Goal: Task Accomplishment & Management: Manage account settings

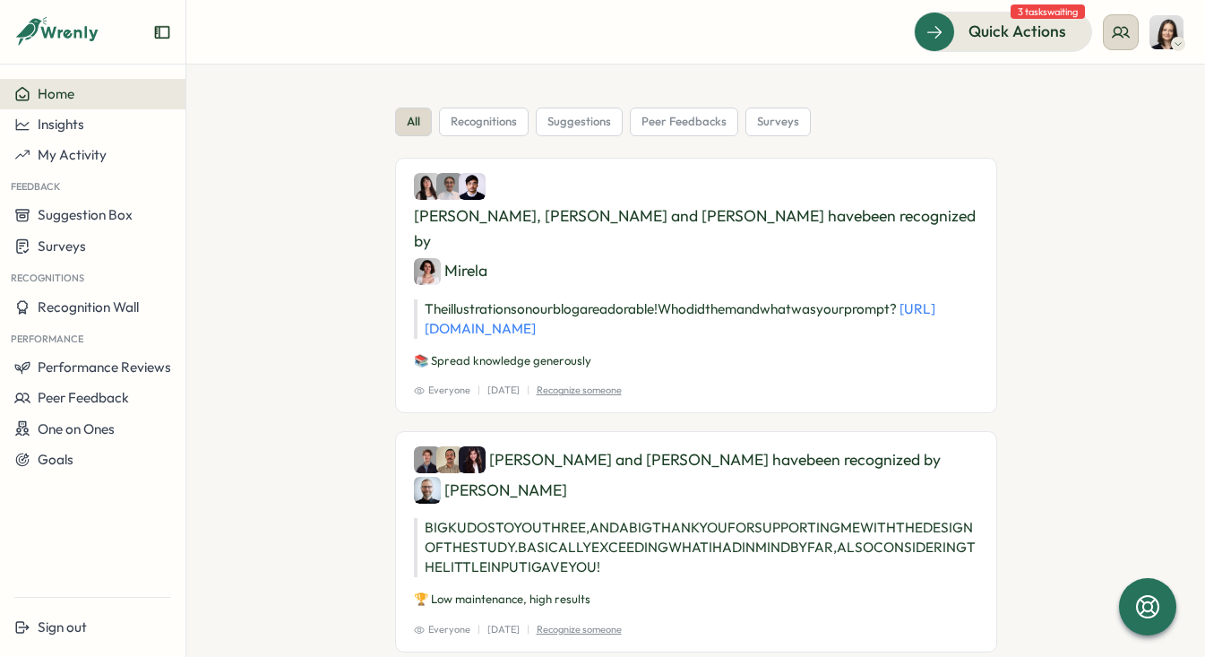
drag, startPoint x: 959, startPoint y: 28, endPoint x: 1111, endPoint y: 27, distance: 152.3
click at [1113, 27] on div "Quick Actions 3 tasks waiting" at bounding box center [1049, 31] width 270 height 39
click at [1072, 30] on div "Quick Actions" at bounding box center [992, 31] width 162 height 23
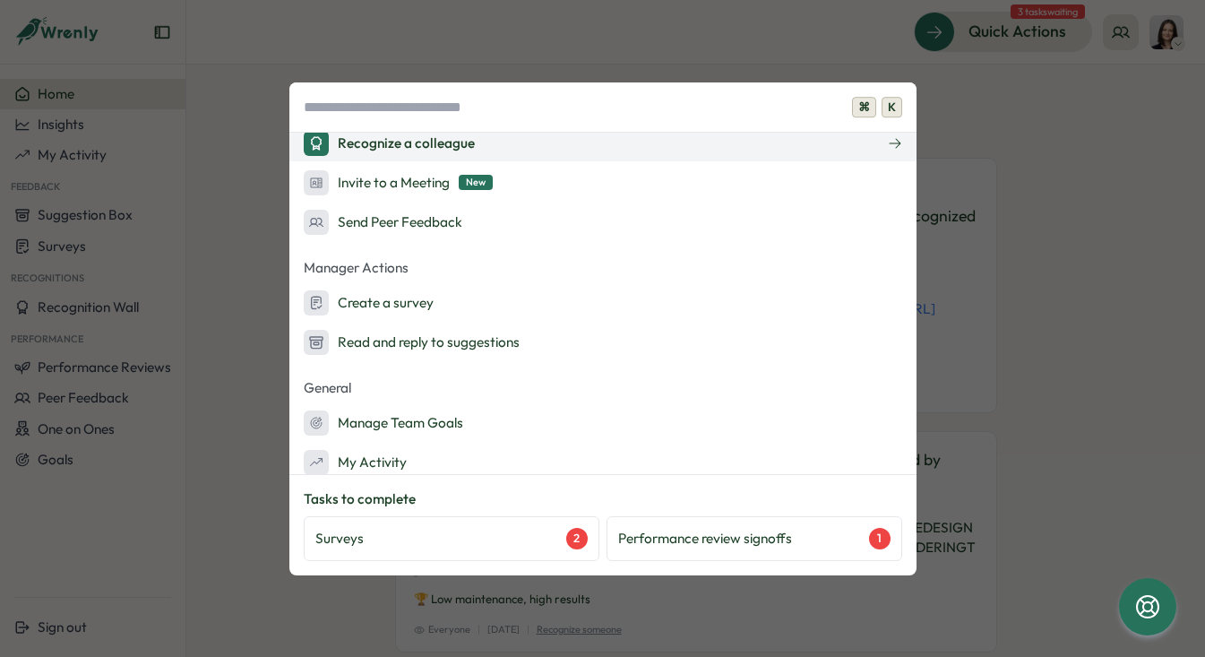
scroll to position [176, 0]
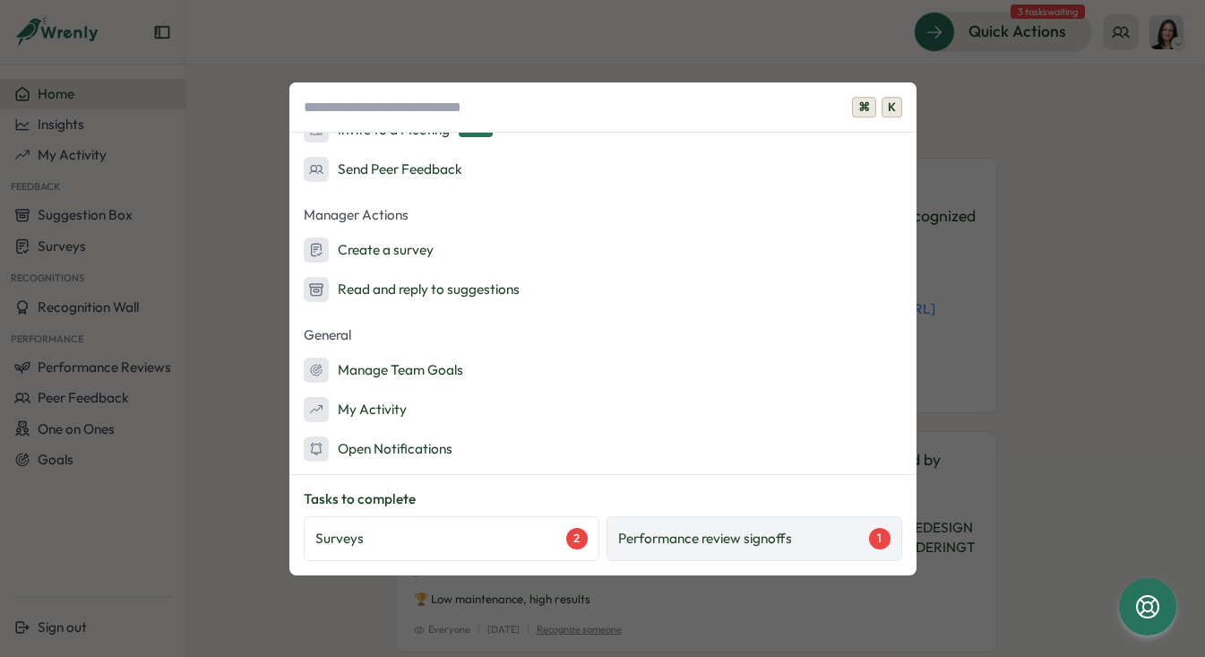
click at [689, 535] on p "Performance review signoffs" at bounding box center [705, 539] width 174 height 20
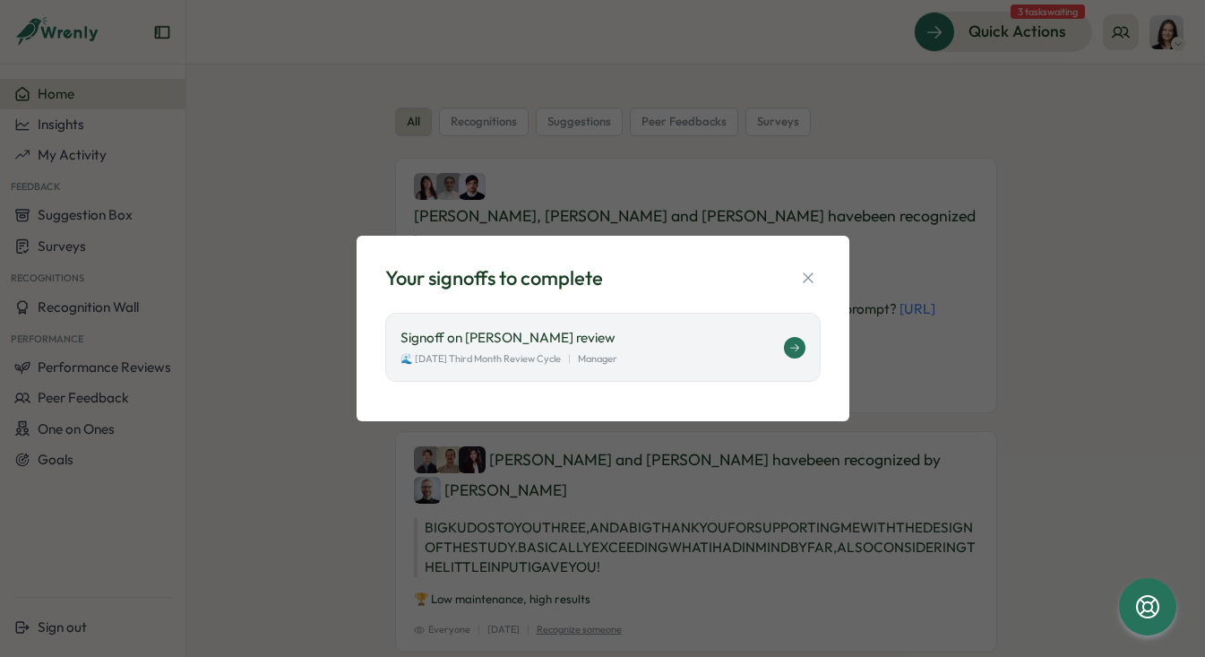
click at [717, 362] on div "🌊 July 2025 Third Month Review Cycle | Manager" at bounding box center [591, 358] width 383 height 15
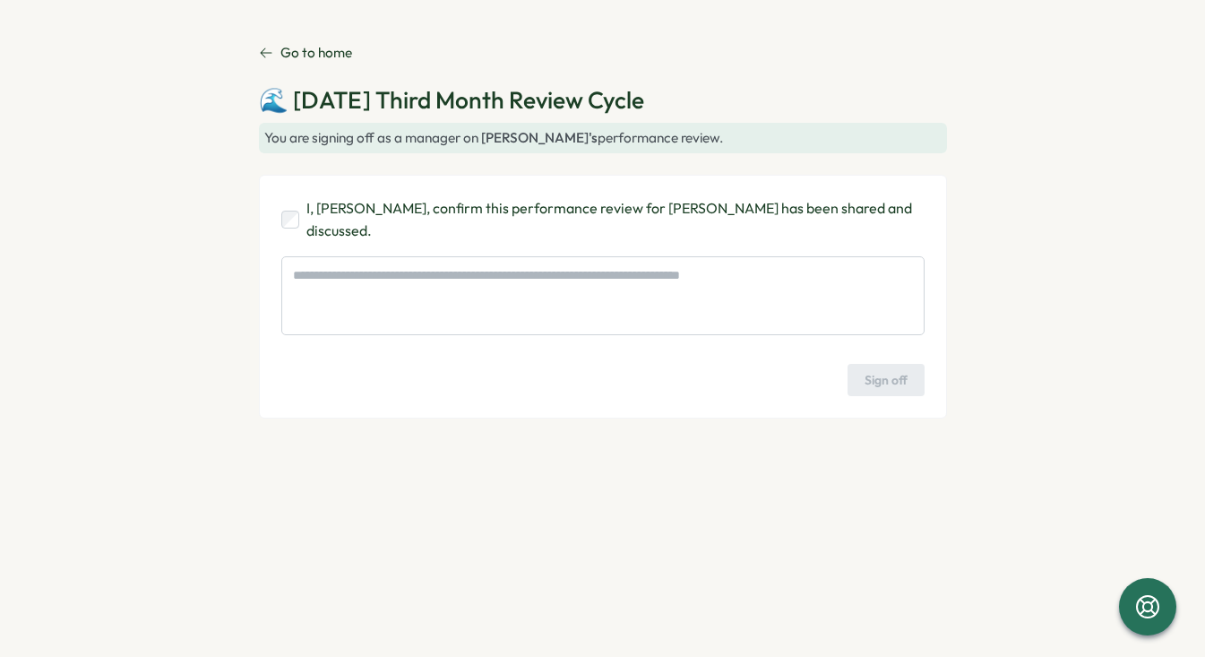
click at [301, 227] on div "I, [PERSON_NAME], confirm this performance review for [PERSON_NAME] has been sh…" at bounding box center [602, 219] width 643 height 45
click at [884, 379] on span "Sign off" at bounding box center [886, 380] width 43 height 30
type textarea "*"
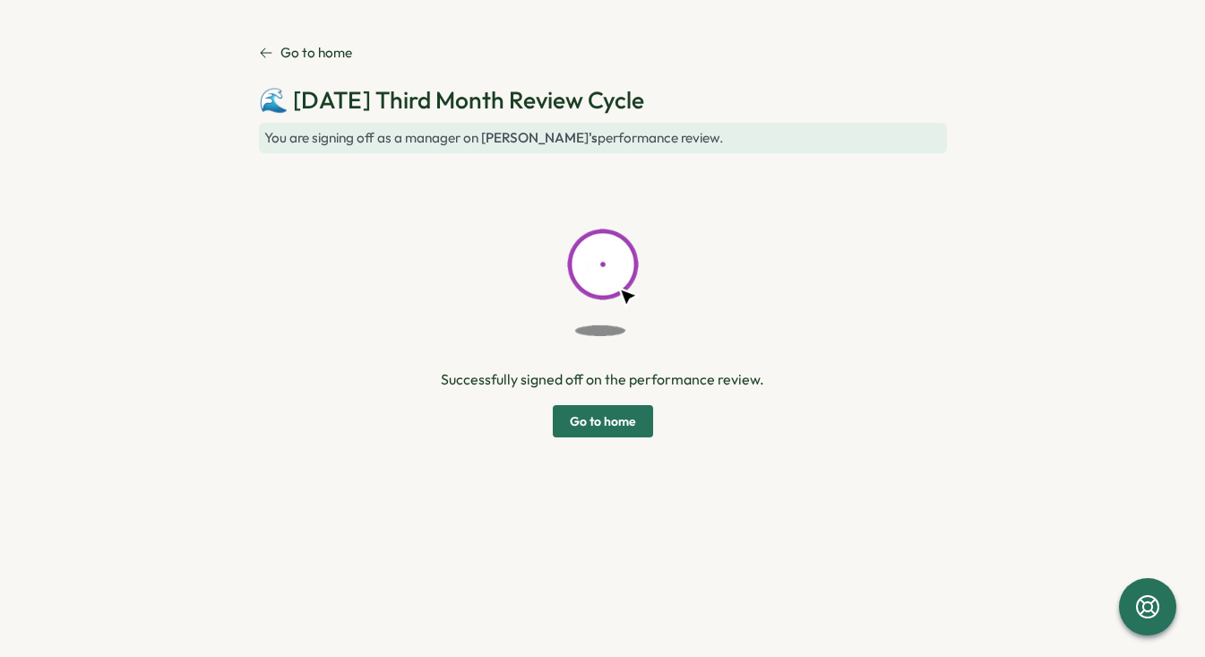
click at [577, 424] on span "Go to home" at bounding box center [603, 421] width 66 height 30
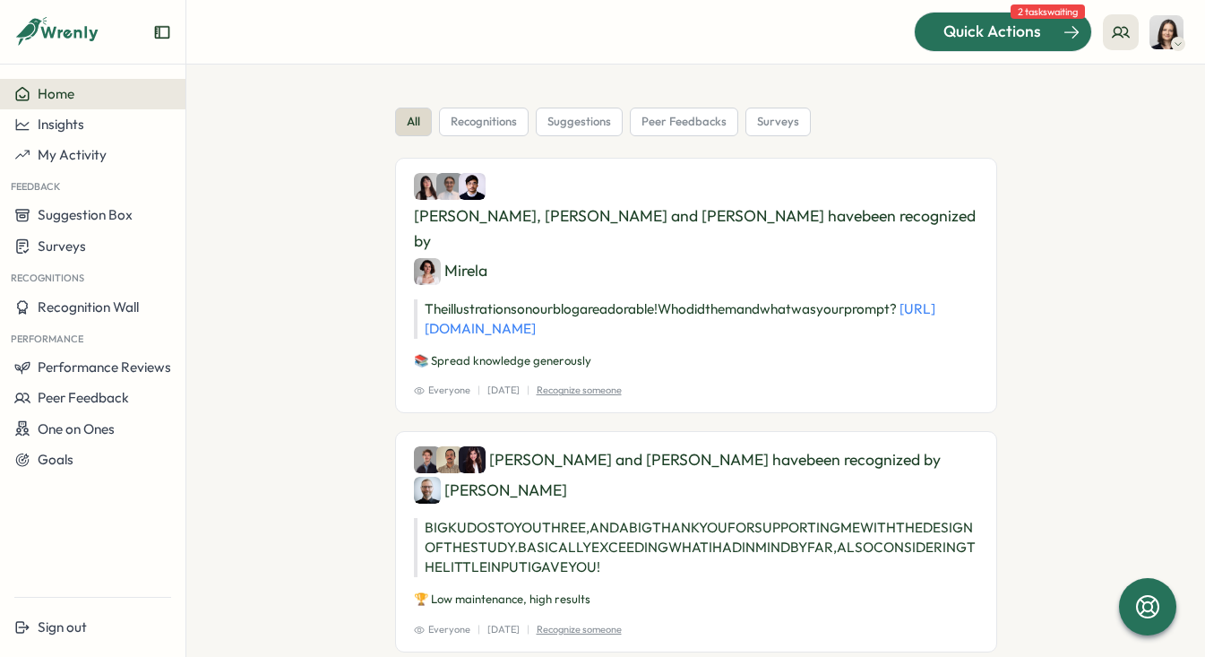
click at [1018, 30] on span "Quick Actions" at bounding box center [992, 31] width 98 height 23
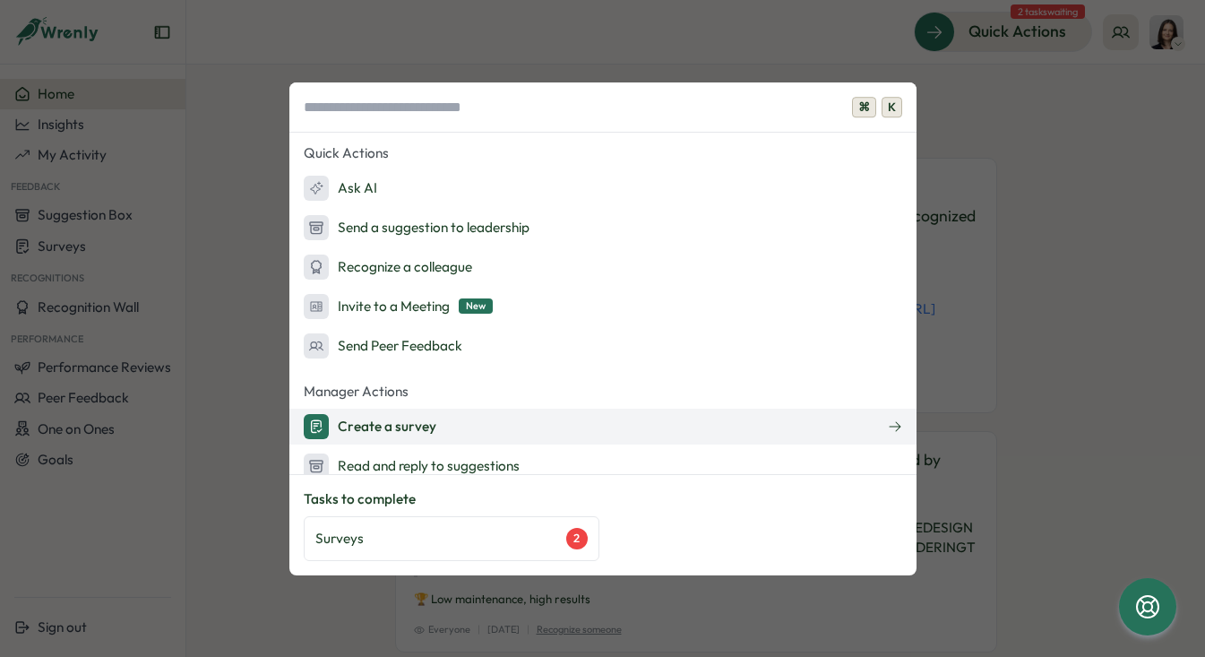
scroll to position [176, 0]
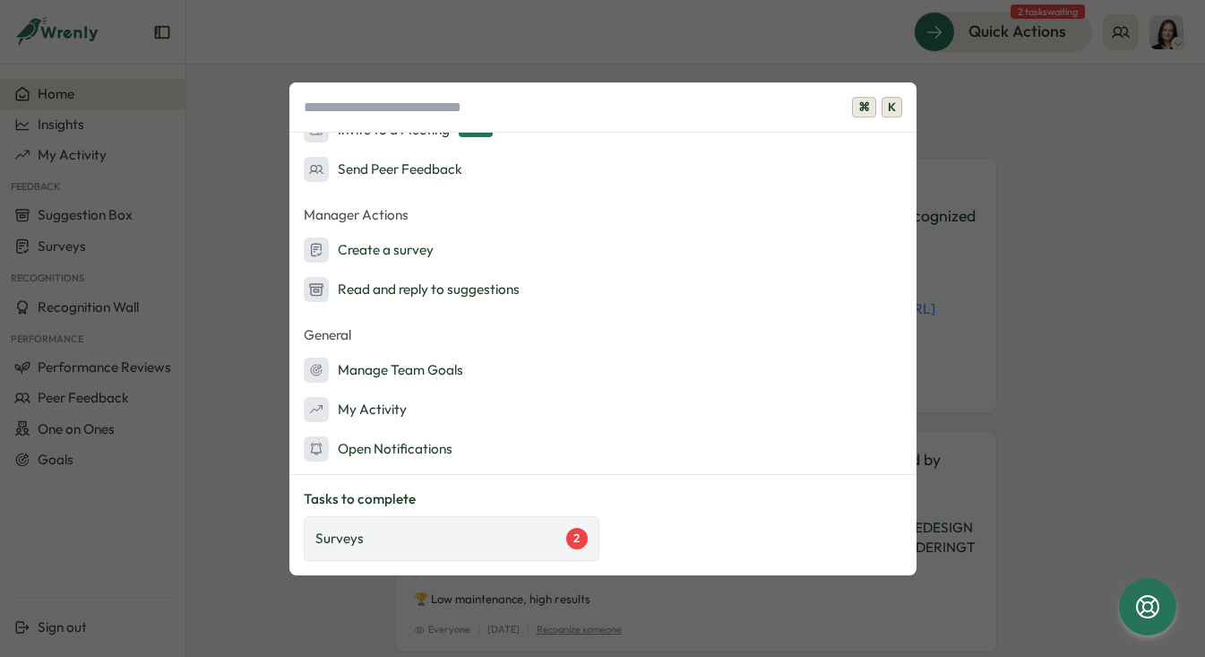
click at [382, 552] on div "Surveys 2" at bounding box center [452, 538] width 296 height 45
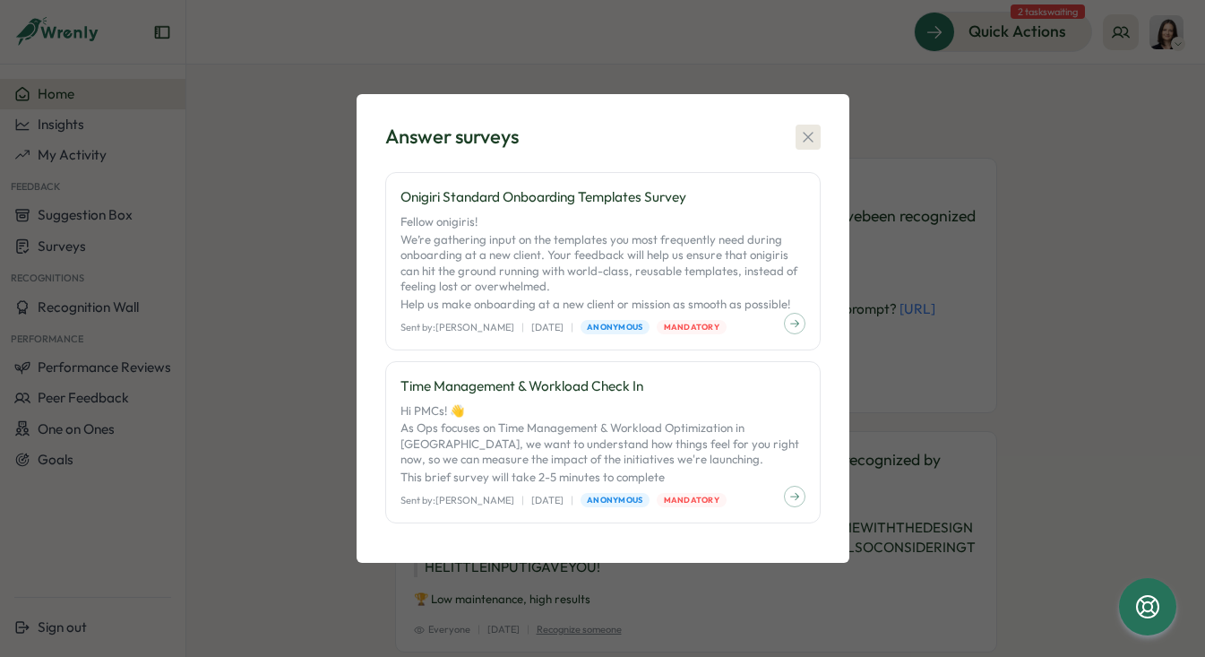
click at [799, 139] on icon "button" at bounding box center [808, 137] width 18 height 18
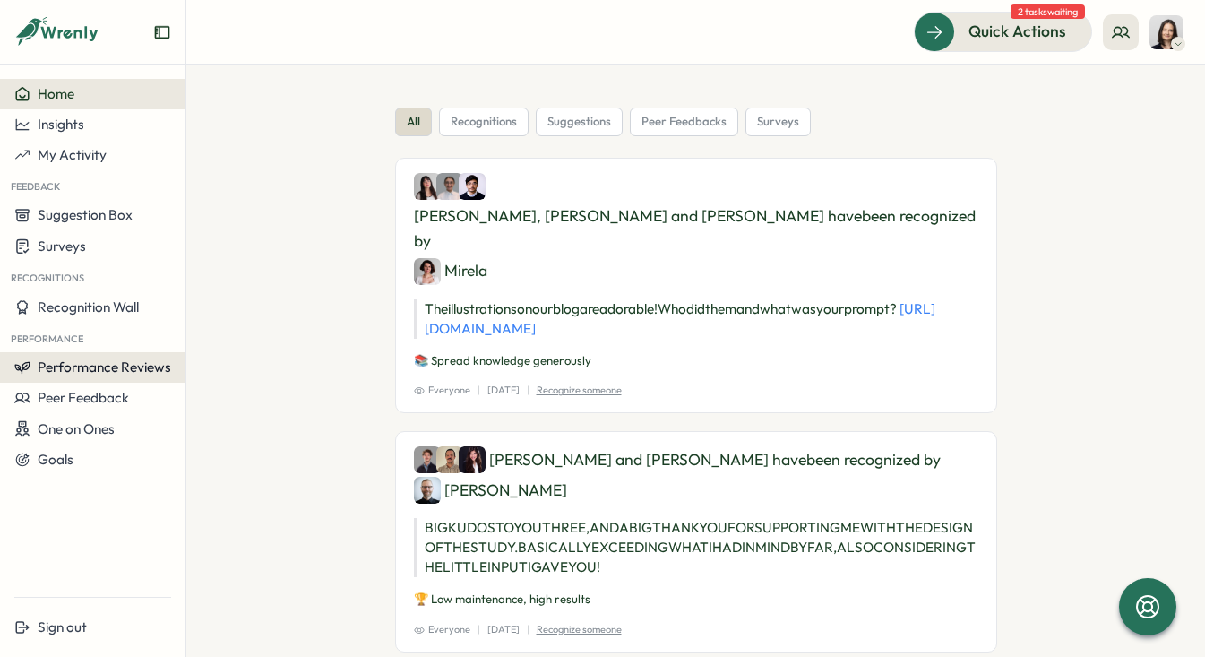
click at [83, 367] on span "Performance Reviews" at bounding box center [104, 366] width 133 height 17
click at [203, 348] on div "Reviews" at bounding box center [215, 350] width 50 height 20
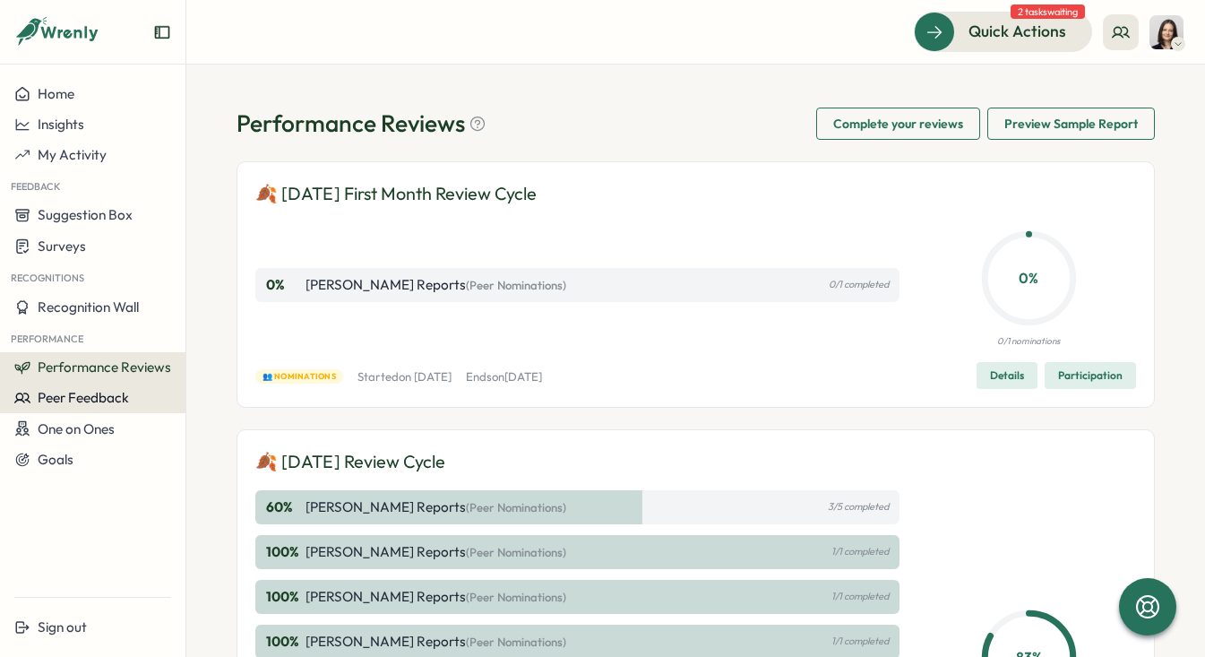
click at [66, 400] on span "Peer Feedback" at bounding box center [83, 397] width 91 height 17
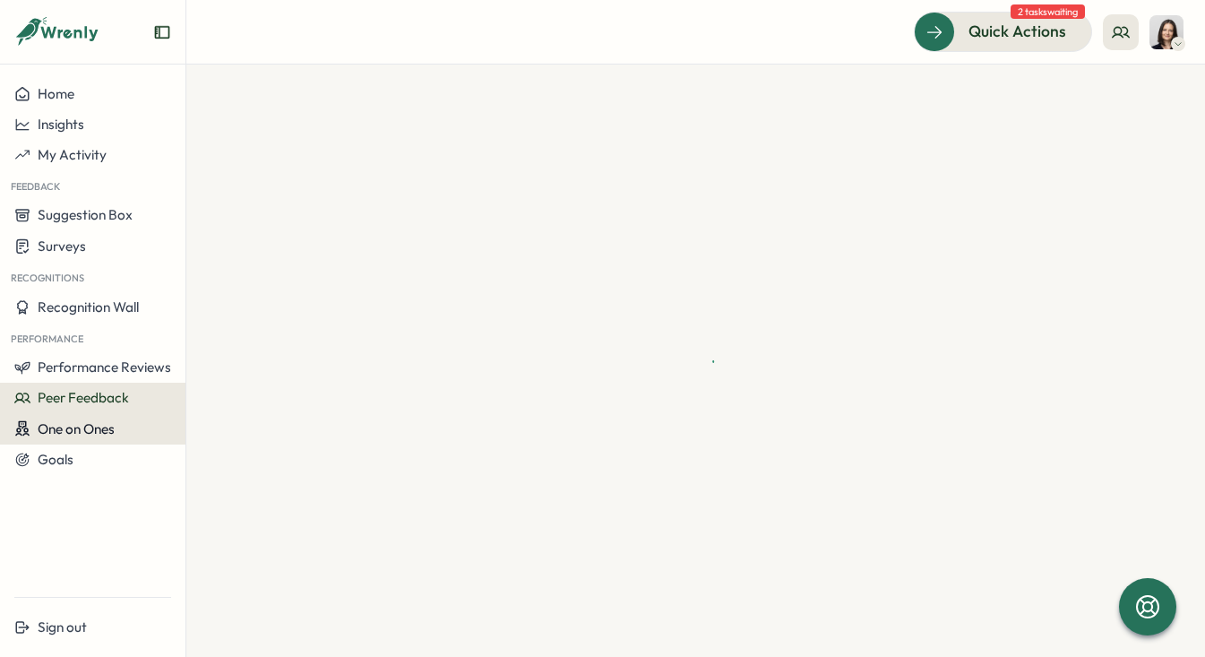
click at [64, 442] on button "One on Ones" at bounding box center [92, 428] width 185 height 31
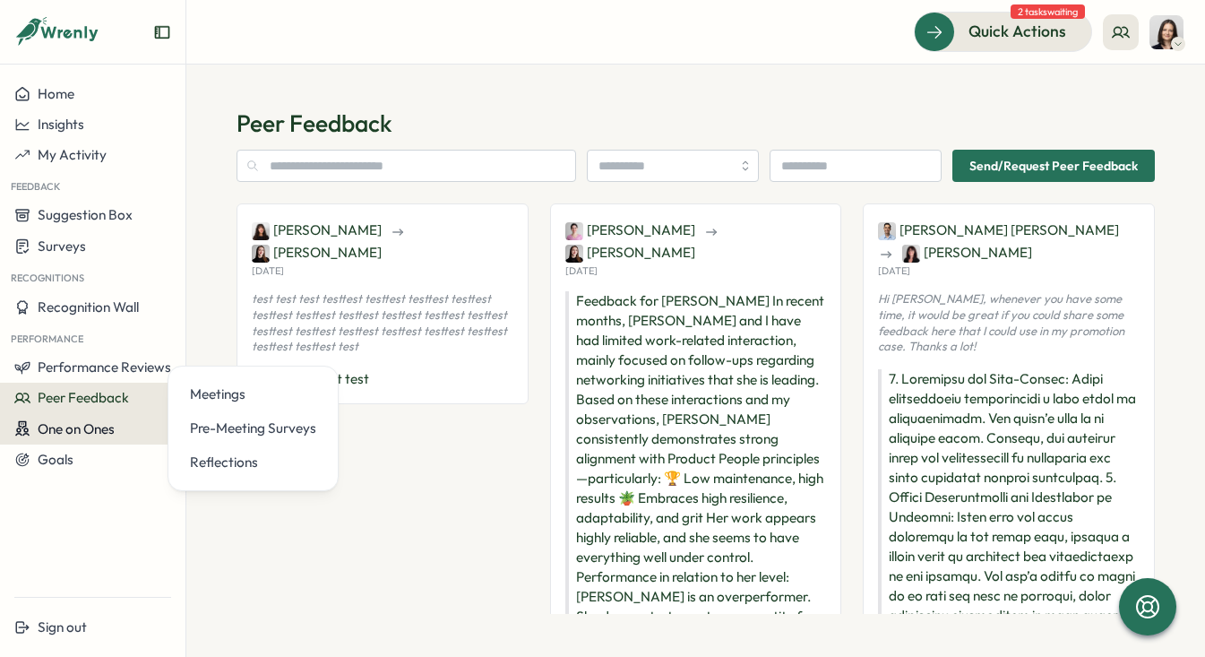
click at [44, 423] on span "One on Ones" at bounding box center [76, 428] width 77 height 17
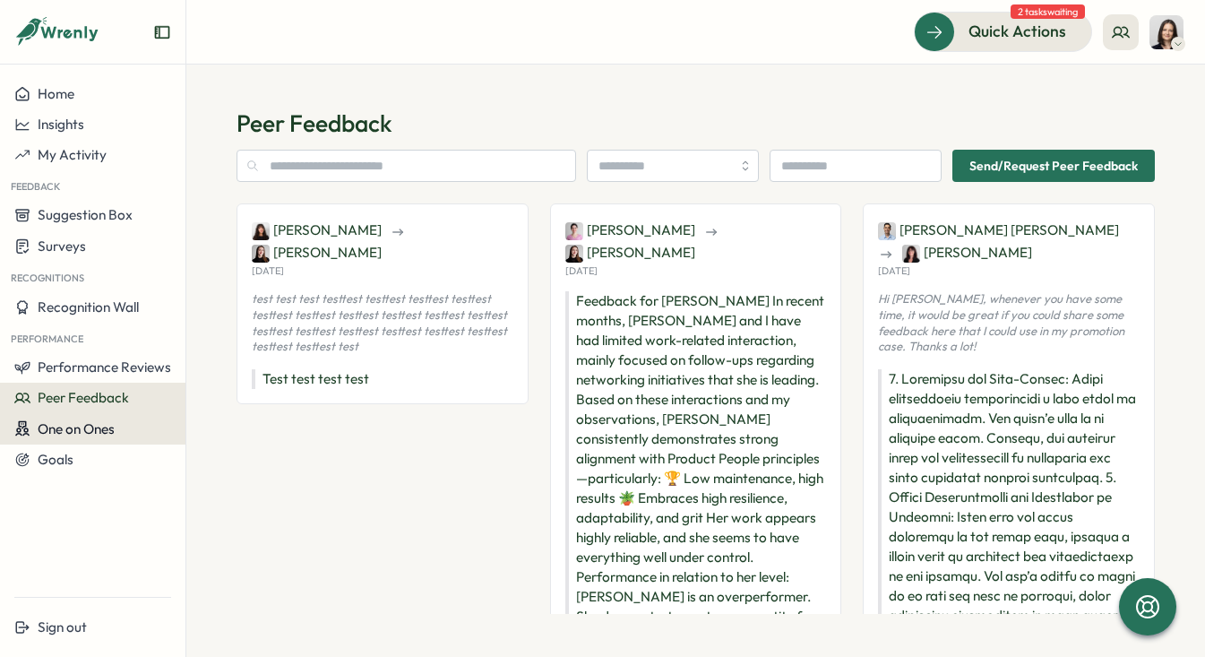
click at [44, 423] on span "One on Ones" at bounding box center [76, 428] width 77 height 17
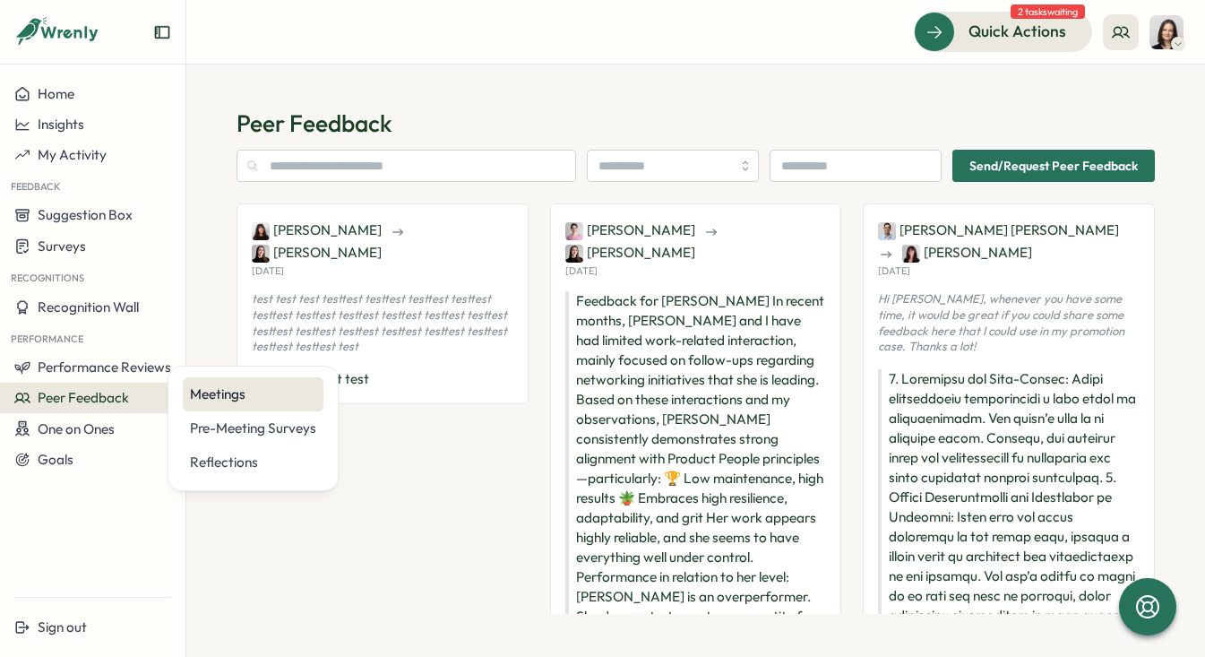
click at [211, 399] on div "Meetings" at bounding box center [253, 394] width 126 height 20
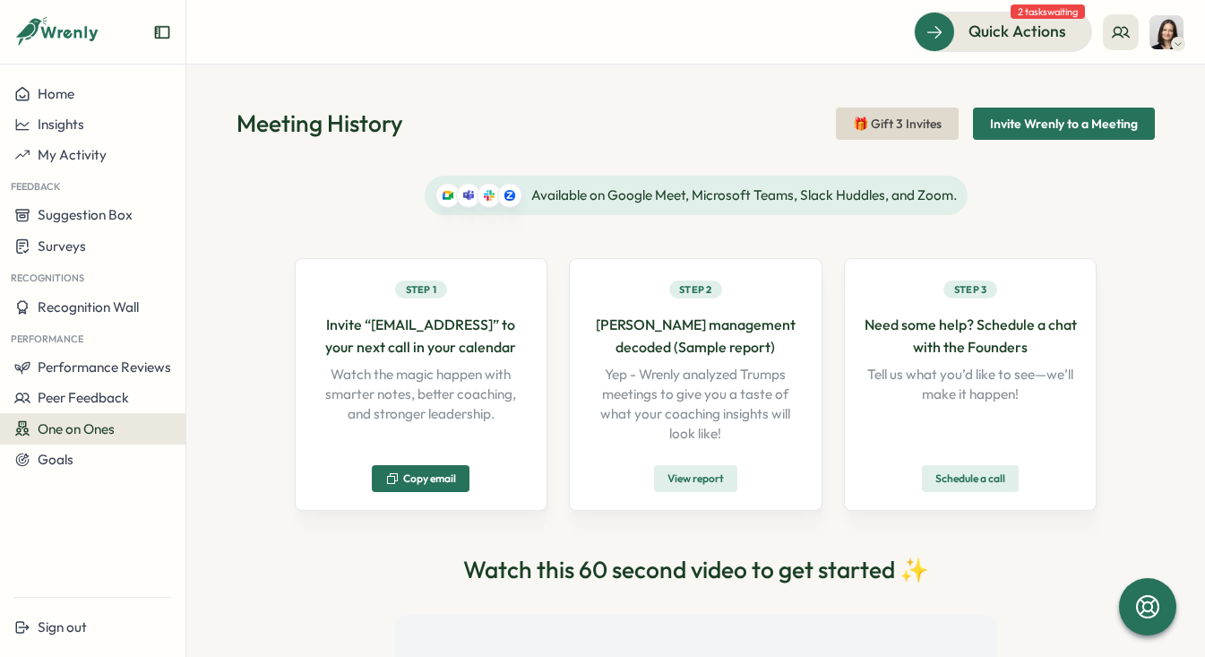
click at [713, 484] on span "View report" at bounding box center [695, 478] width 56 height 25
click at [1163, 36] on img at bounding box center [1166, 32] width 34 height 34
click at [1123, 39] on icon at bounding box center [1121, 32] width 18 height 18
click at [1120, 83] on div "My Team" at bounding box center [1121, 89] width 113 height 20
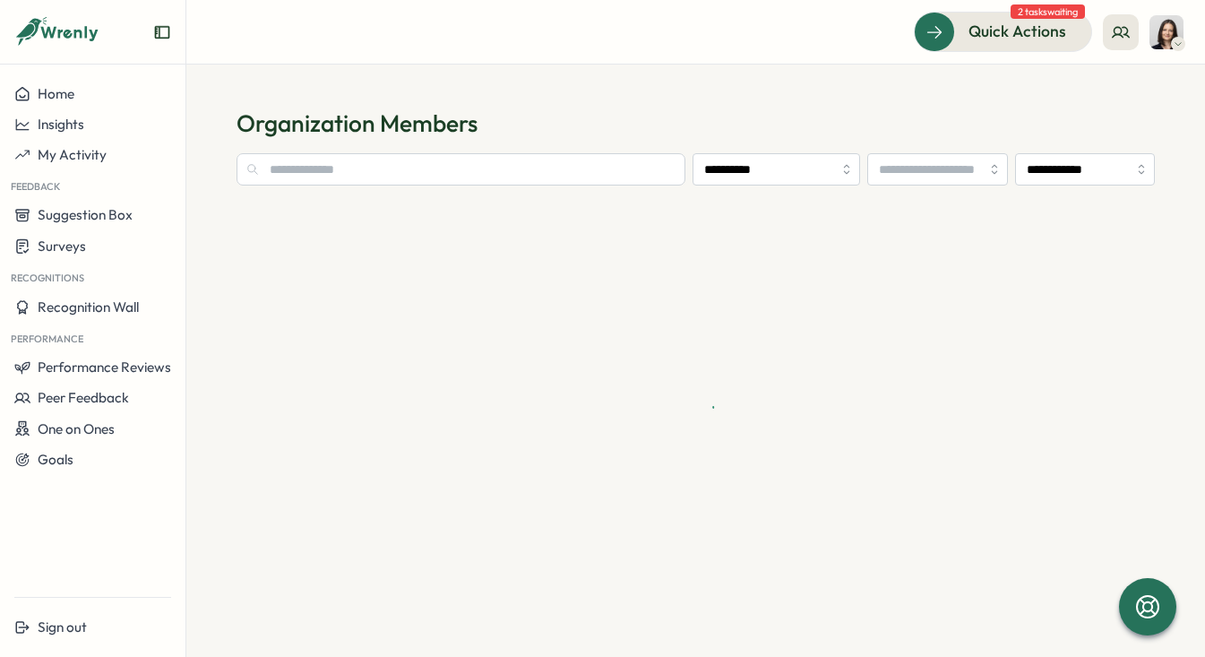
type input "**********"
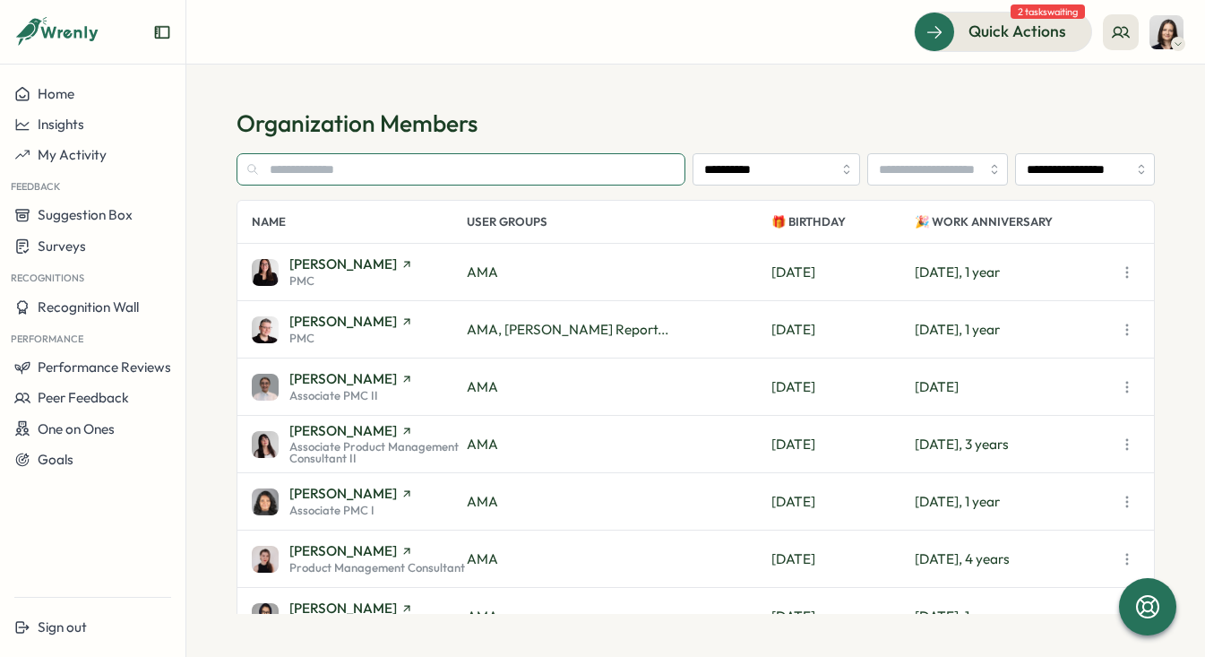
click at [493, 166] on input "text" at bounding box center [461, 169] width 449 height 32
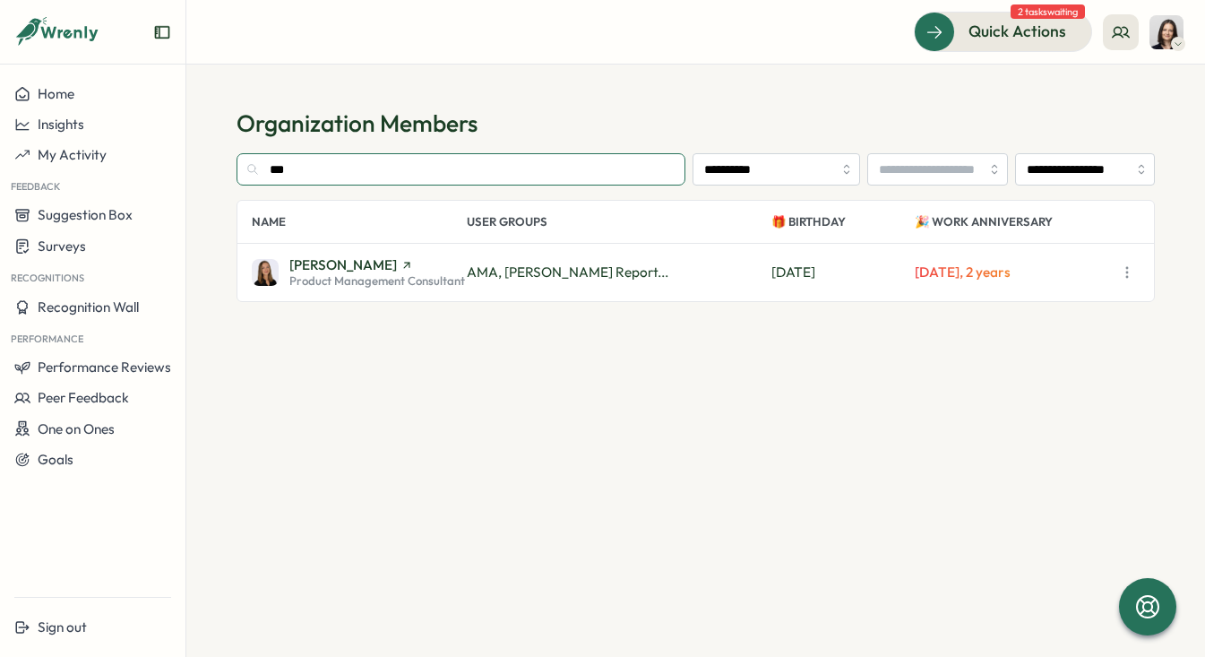
drag, startPoint x: 323, startPoint y: 165, endPoint x: 232, endPoint y: 166, distance: 91.4
click at [232, 166] on section "**********" at bounding box center [695, 361] width 1019 height 592
drag, startPoint x: 340, startPoint y: 176, endPoint x: 237, endPoint y: 174, distance: 103.0
click at [237, 174] on input "*****" at bounding box center [461, 169] width 449 height 32
drag, startPoint x: 334, startPoint y: 163, endPoint x: 254, endPoint y: 163, distance: 80.6
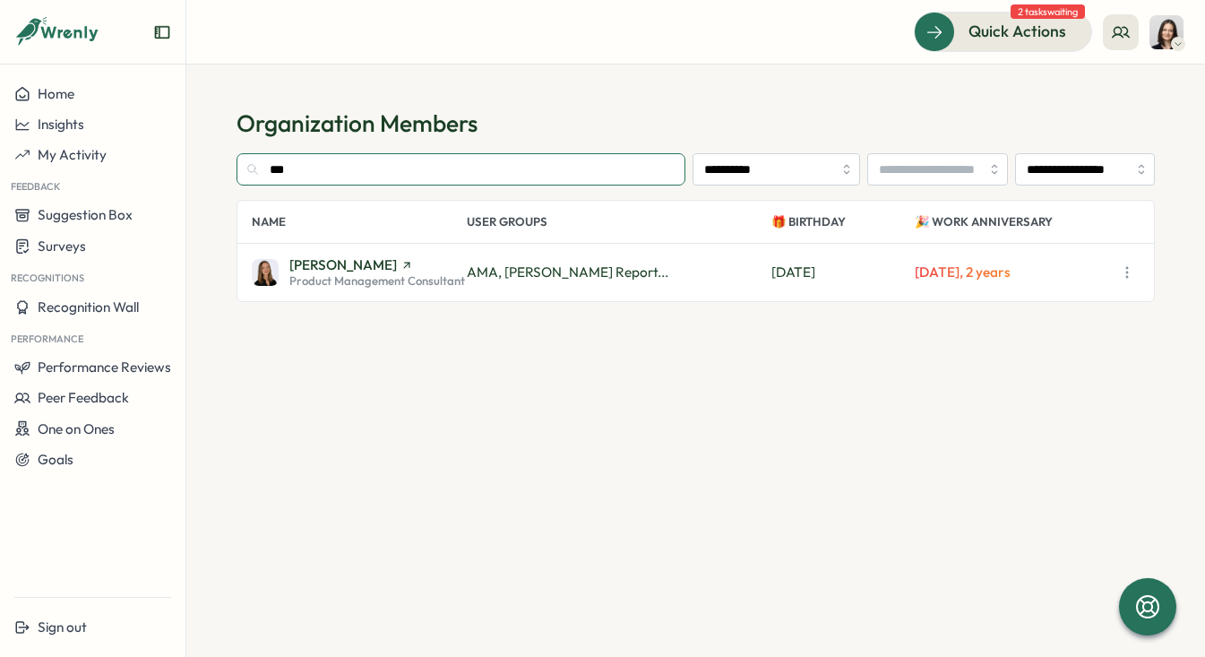
click at [254, 163] on input "***" at bounding box center [461, 169] width 449 height 32
type input "******"
